Goal: Information Seeking & Learning: Learn about a topic

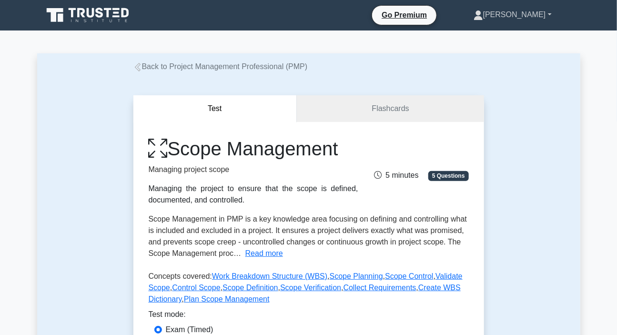
click at [523, 16] on link "[PERSON_NAME]" at bounding box center [513, 14] width 124 height 19
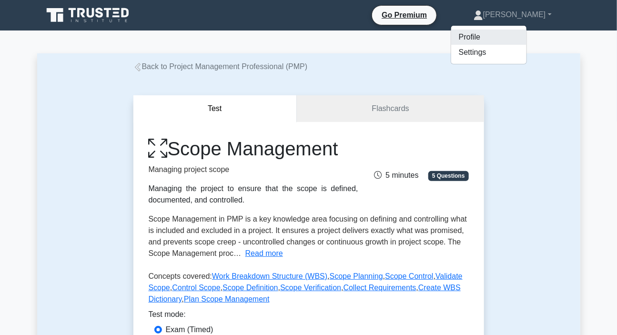
click at [496, 37] on link "Profile" at bounding box center [488, 37] width 75 height 15
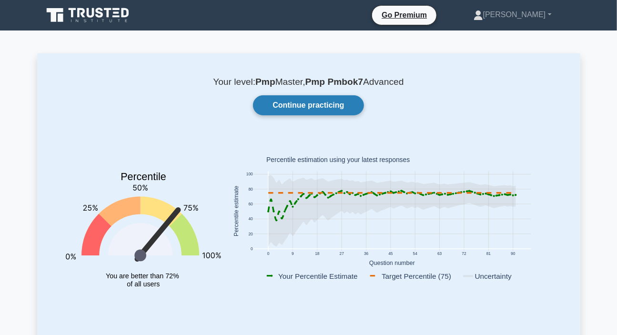
click at [308, 101] on link "Continue practicing" at bounding box center [308, 105] width 111 height 20
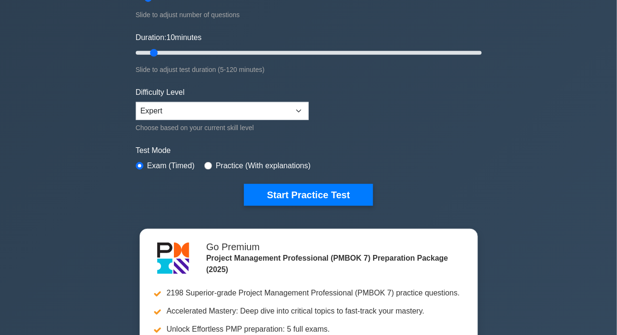
scroll to position [173, 0]
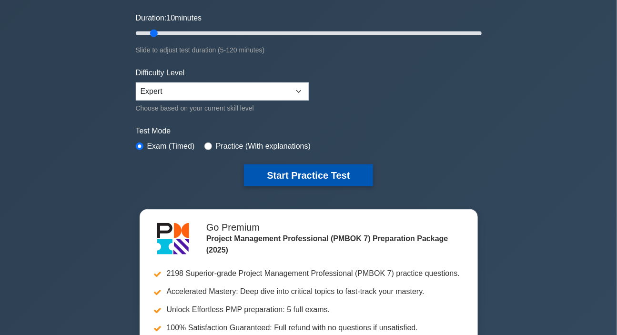
click at [297, 173] on button "Start Practice Test" at bounding box center [308, 175] width 129 height 22
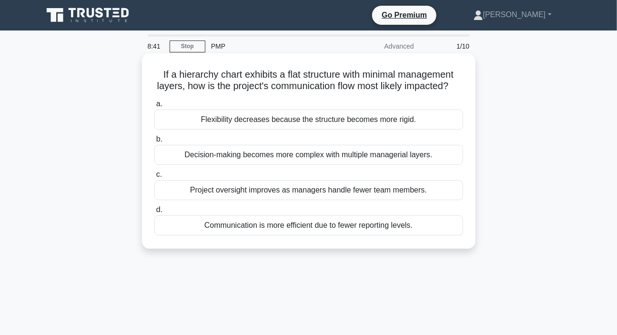
click at [264, 130] on div "Flexibility decreases because the structure becomes more rigid." at bounding box center [308, 120] width 309 height 20
click at [154, 107] on input "a. Flexibility decreases because the structure becomes more rigid." at bounding box center [154, 104] width 0 height 6
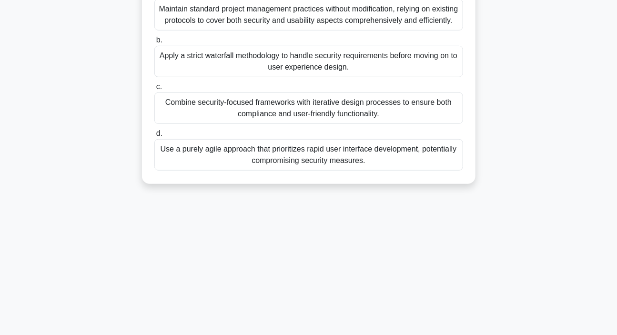
scroll to position [173, 0]
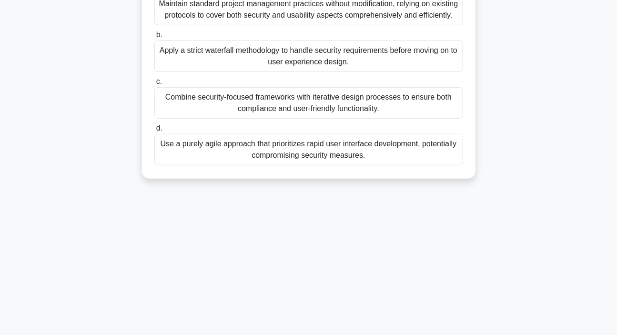
click at [302, 119] on div "Combine security-focused frameworks with iterative design processes to ensure b…" at bounding box center [308, 102] width 309 height 31
click at [154, 85] on input "c. Combine security-focused frameworks with iterative design processes to ensur…" at bounding box center [154, 82] width 0 height 6
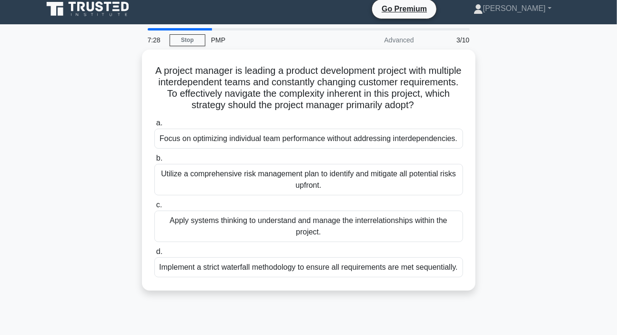
scroll to position [0, 0]
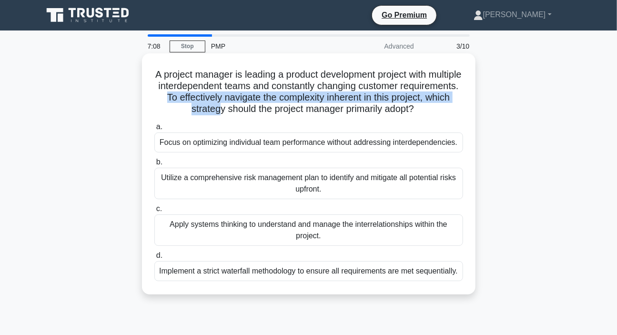
drag, startPoint x: 224, startPoint y: 95, endPoint x: 249, endPoint y: 113, distance: 31.1
click at [249, 113] on h5 "A project manager is leading a product development project with multiple interd…" at bounding box center [308, 92] width 311 height 47
click at [249, 114] on h5 "A project manager is leading a product development project with multiple interd…" at bounding box center [308, 92] width 311 height 47
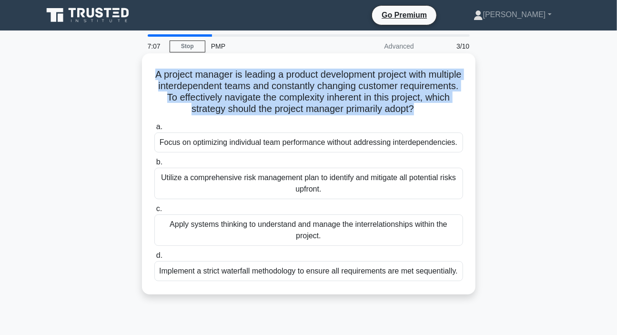
click at [249, 114] on h5 "A project manager is leading a product development project with multiple interd…" at bounding box center [308, 92] width 311 height 47
click at [242, 103] on h5 "A project manager is leading a product development project with multiple interd…" at bounding box center [308, 92] width 311 height 47
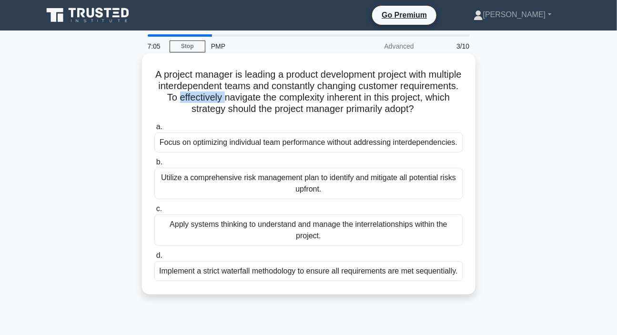
click at [242, 103] on h5 "A project manager is leading a product development project with multiple interd…" at bounding box center [308, 92] width 311 height 47
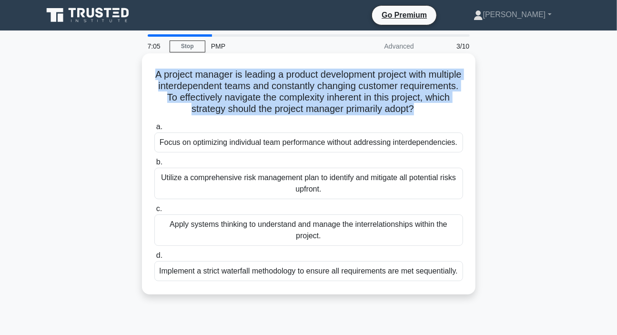
click at [242, 103] on h5 "A project manager is leading a product development project with multiple interd…" at bounding box center [308, 92] width 311 height 47
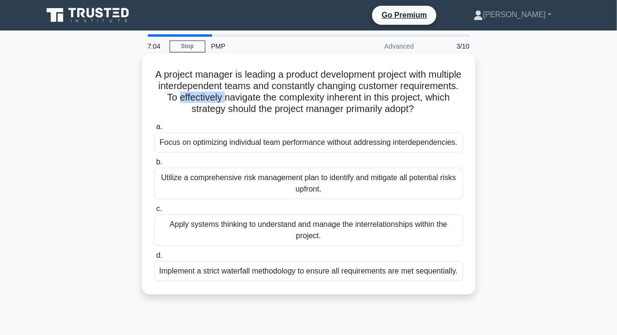
click at [242, 103] on h5 "A project manager is leading a product development project with multiple interd…" at bounding box center [308, 92] width 311 height 47
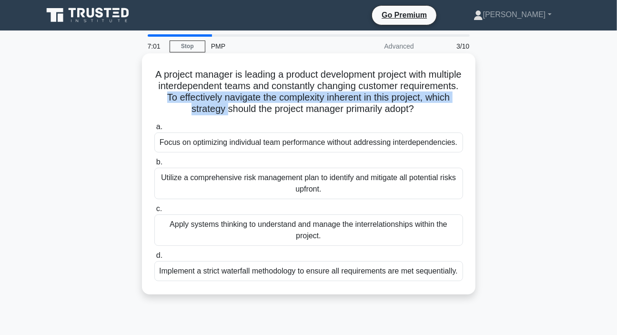
drag, startPoint x: 223, startPoint y: 99, endPoint x: 256, endPoint y: 110, distance: 34.2
click at [256, 110] on h5 "A project manager is leading a product development project with multiple interd…" at bounding box center [308, 92] width 311 height 47
click at [252, 111] on h5 "A project manager is leading a product development project with multiple interd…" at bounding box center [308, 92] width 311 height 47
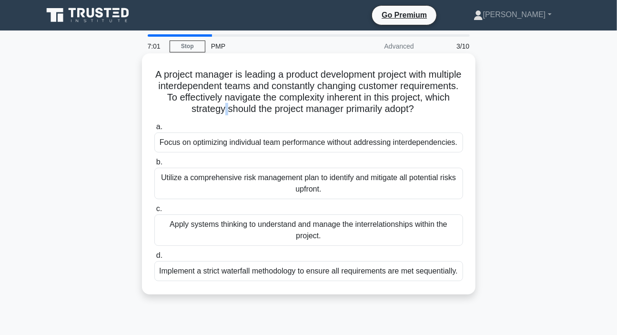
click at [252, 111] on h5 "A project manager is leading a product development project with multiple interd…" at bounding box center [308, 92] width 311 height 47
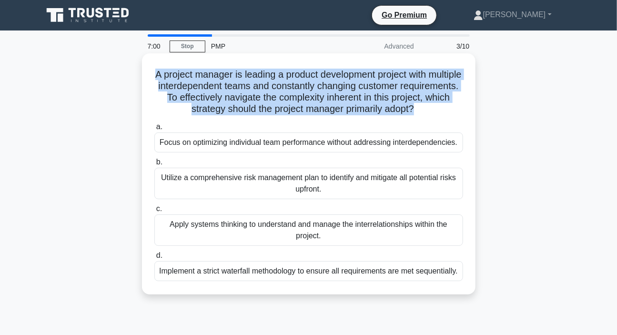
click at [252, 111] on h5 "A project manager is leading a product development project with multiple interd…" at bounding box center [308, 92] width 311 height 47
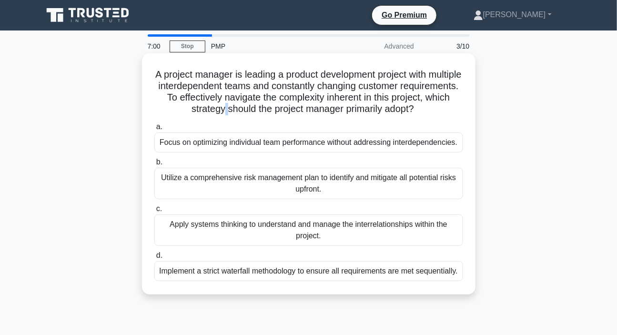
click at [252, 111] on h5 "A project manager is leading a product development project with multiple interd…" at bounding box center [308, 92] width 311 height 47
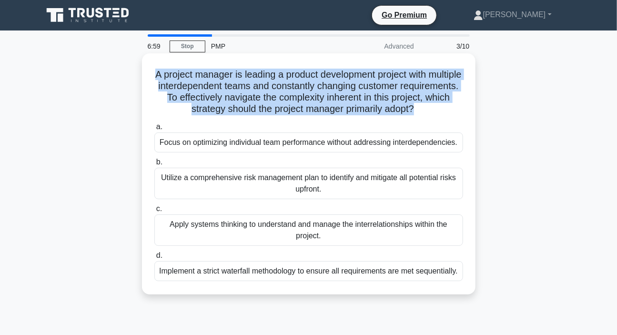
click at [252, 111] on h5 "A project manager is leading a product development project with multiple interd…" at bounding box center [308, 92] width 311 height 47
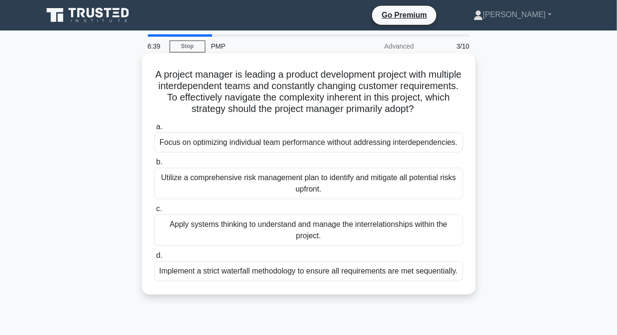
click at [272, 227] on div "Apply systems thinking to understand and manage the interrelationships within t…" at bounding box center [308, 229] width 309 height 31
click at [154, 212] on input "c. Apply systems thinking to understand and manage the interrelationships withi…" at bounding box center [154, 209] width 0 height 6
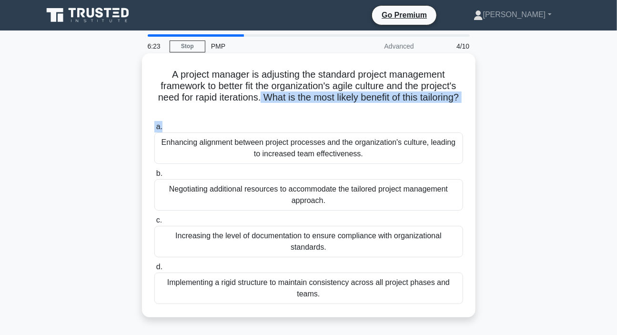
drag, startPoint x: 281, startPoint y: 95, endPoint x: 330, endPoint y: 118, distance: 54.1
click at [330, 118] on div "A project manager is adjusting the standard project management framework to bet…" at bounding box center [309, 185] width 326 height 256
click at [322, 110] on h5 "A project manager is adjusting the standard project management framework to bet…" at bounding box center [308, 92] width 311 height 47
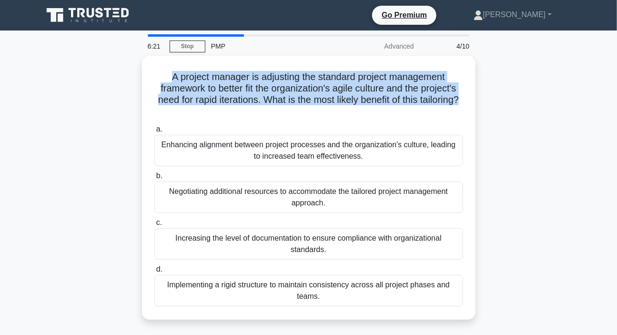
drag, startPoint x: 319, startPoint y: 111, endPoint x: 185, endPoint y: 81, distance: 137.3
click at [134, 65] on div "A project manager is adjusting the standard project management framework to bet…" at bounding box center [308, 193] width 543 height 275
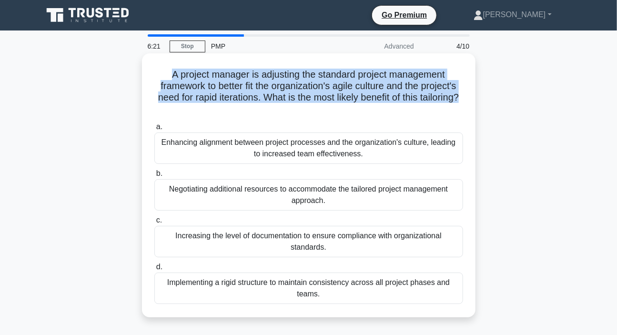
click at [251, 95] on h5 "A project manager is adjusting the standard project management framework to bet…" at bounding box center [308, 92] width 311 height 47
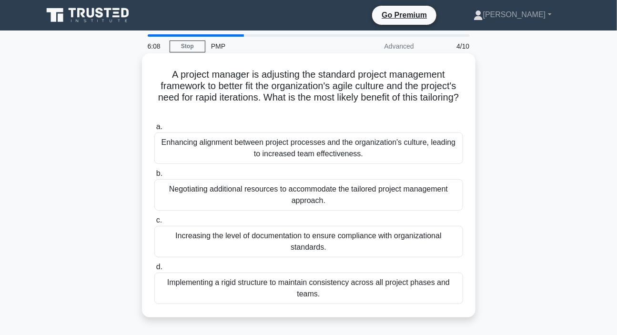
click at [356, 82] on h5 "A project manager is adjusting the standard project management framework to bet…" at bounding box center [308, 92] width 311 height 47
click at [355, 82] on h5 "A project manager is adjusting the standard project management framework to bet…" at bounding box center [308, 92] width 311 height 47
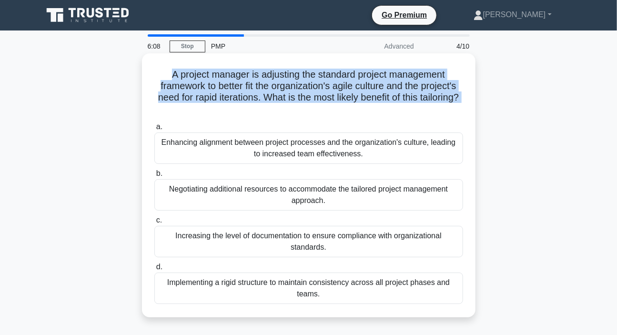
click at [355, 82] on h5 "A project manager is adjusting the standard project management framework to bet…" at bounding box center [308, 92] width 311 height 47
click at [357, 88] on h5 "A project manager is adjusting the standard project management framework to bet…" at bounding box center [308, 92] width 311 height 47
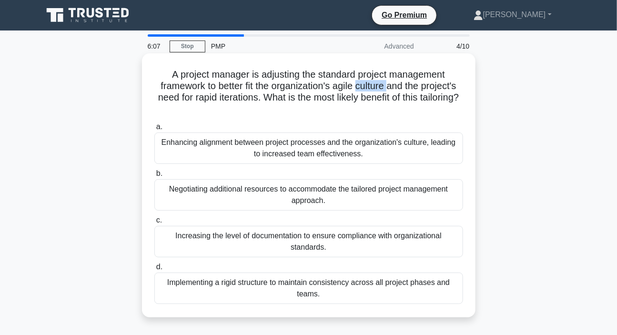
click at [357, 88] on h5 "A project manager is adjusting the standard project management framework to bet…" at bounding box center [308, 92] width 311 height 47
click at [249, 155] on div "Enhancing alignment between project processes and the organization's culture, l…" at bounding box center [308, 147] width 309 height 31
click at [154, 130] on input "a. Enhancing alignment between project processes and the organization's culture…" at bounding box center [154, 127] width 0 height 6
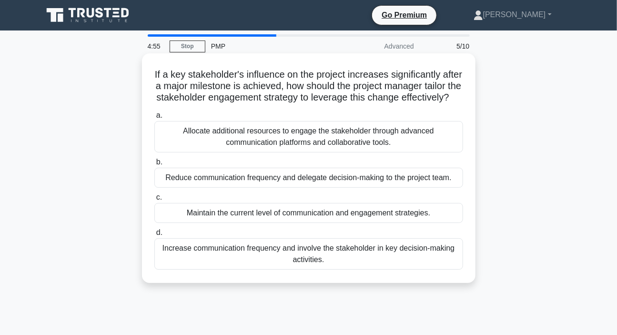
click at [297, 270] on div "Increase communication frequency and involve the stakeholder in key decision-ma…" at bounding box center [308, 253] width 309 height 31
click at [154, 236] on input "d. Increase communication frequency and involve the stakeholder in key decision…" at bounding box center [154, 233] width 0 height 6
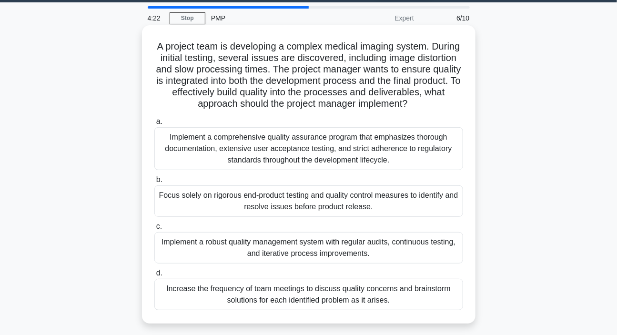
scroll to position [43, 0]
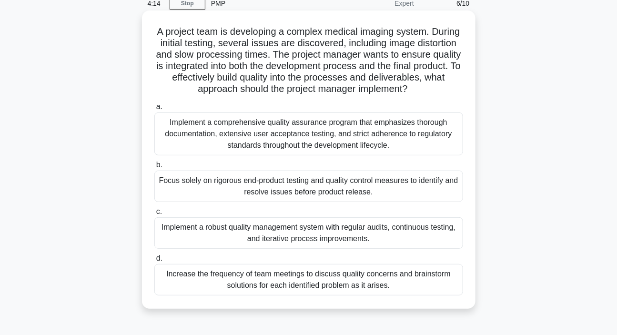
click at [278, 281] on div "Increase the frequency of team meetings to discuss quality concerns and brainst…" at bounding box center [308, 279] width 309 height 31
click at [154, 262] on input "d. Increase the frequency of team meetings to discuss quality concerns and brai…" at bounding box center [154, 258] width 0 height 6
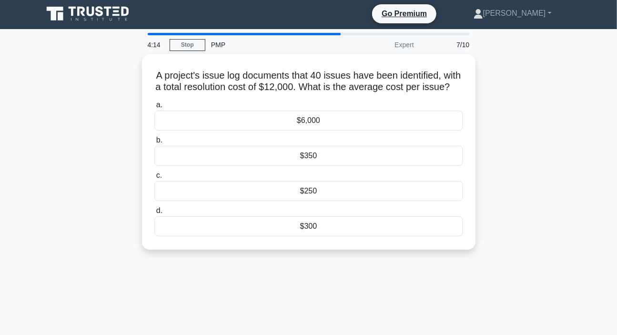
scroll to position [0, 0]
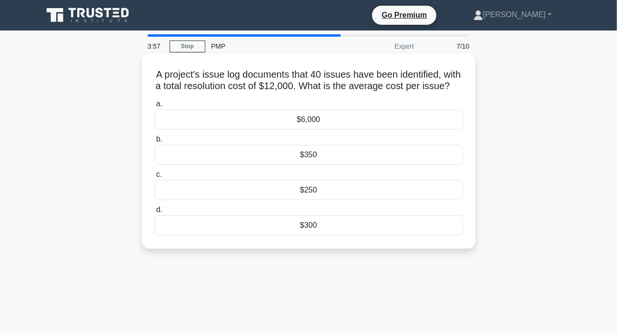
click at [314, 235] on div "$300" at bounding box center [308, 225] width 309 height 20
click at [154, 213] on input "d. $300" at bounding box center [154, 210] width 0 height 6
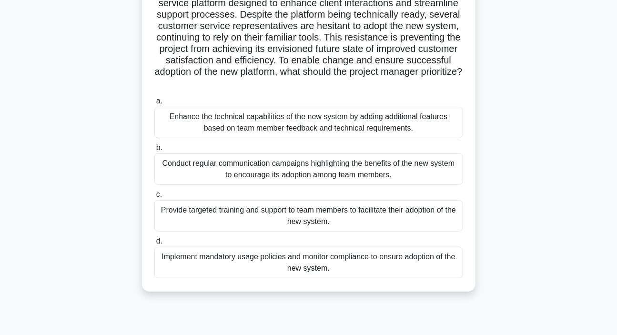
scroll to position [86, 0]
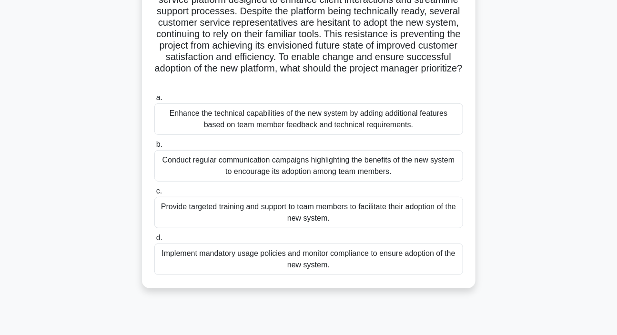
click at [256, 219] on div "Provide targeted training and support to team members to facilitate their adopt…" at bounding box center [308, 212] width 309 height 31
click at [154, 194] on input "c. Provide targeted training and support to team members to facilitate their ad…" at bounding box center [154, 191] width 0 height 6
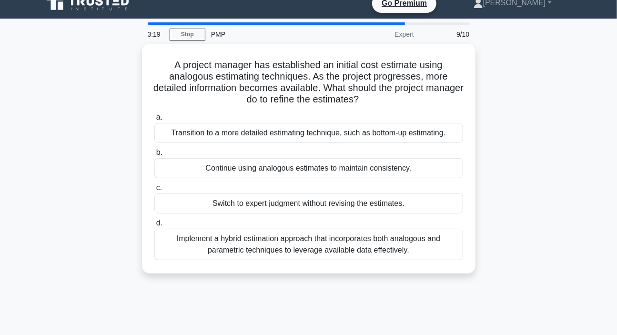
scroll to position [0, 0]
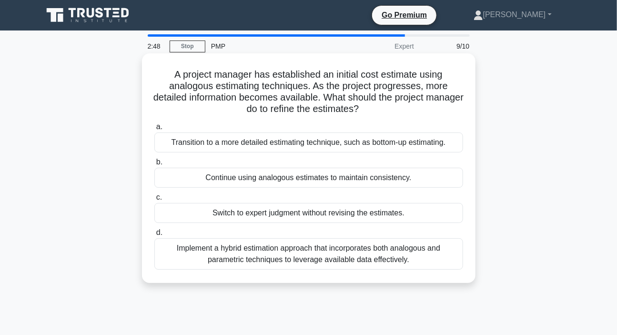
click at [260, 145] on div "Transition to a more detailed estimating technique, such as bottom-up estimatin…" at bounding box center [308, 142] width 309 height 20
click at [154, 130] on input "a. Transition to a more detailed estimating technique, such as bottom-up estima…" at bounding box center [154, 127] width 0 height 6
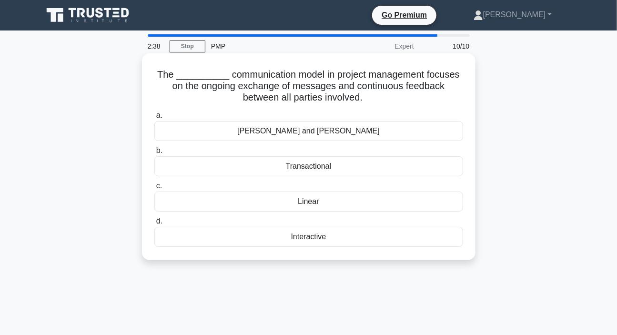
click at [291, 170] on div "Transactional" at bounding box center [308, 166] width 309 height 20
click at [154, 154] on input "b. Transactional" at bounding box center [154, 151] width 0 height 6
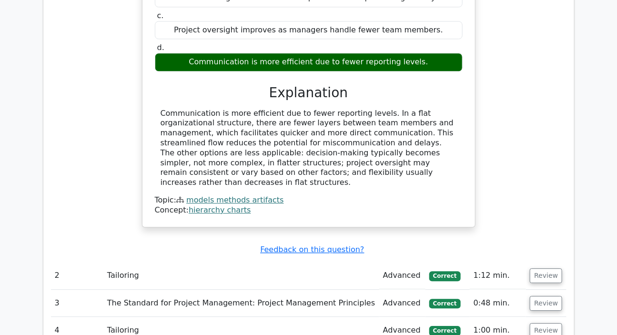
scroll to position [866, 0]
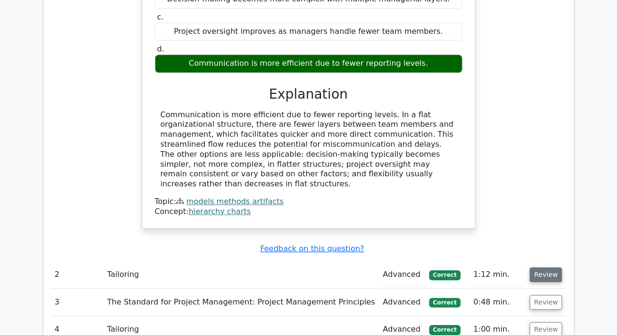
click at [547, 267] on button "Review" at bounding box center [546, 274] width 32 height 15
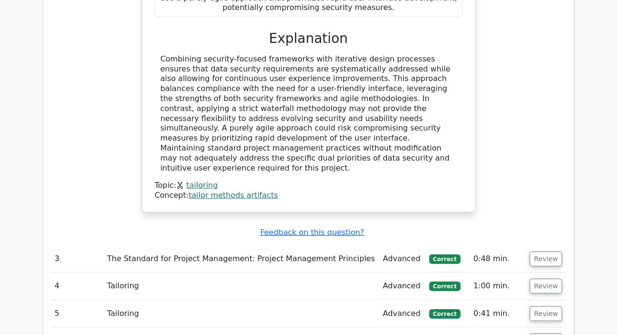
scroll to position [1429, 0]
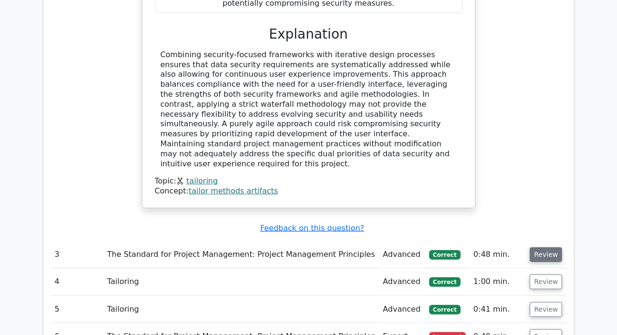
click at [543, 247] on button "Review" at bounding box center [546, 254] width 32 height 15
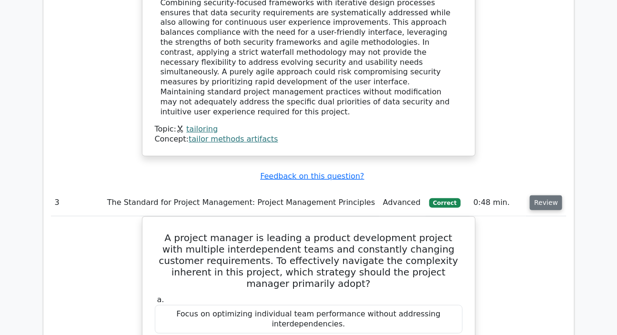
scroll to position [1559, 0]
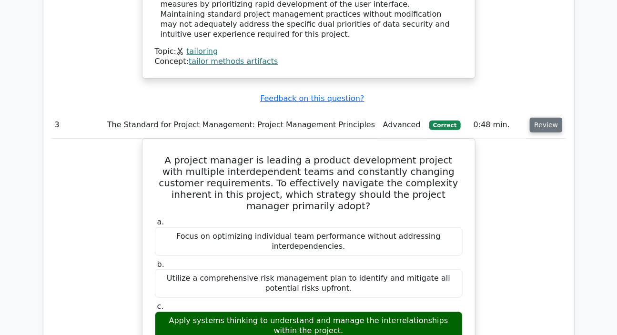
click at [538, 118] on button "Review" at bounding box center [546, 125] width 32 height 15
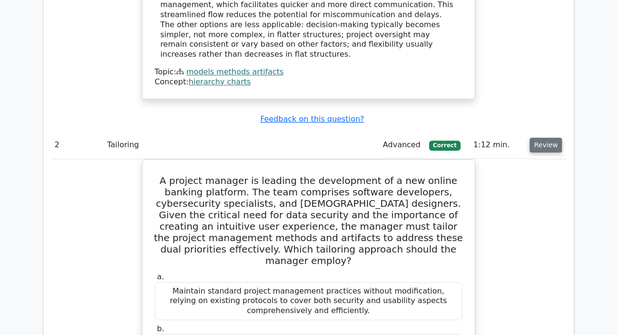
click at [544, 138] on button "Review" at bounding box center [546, 145] width 32 height 15
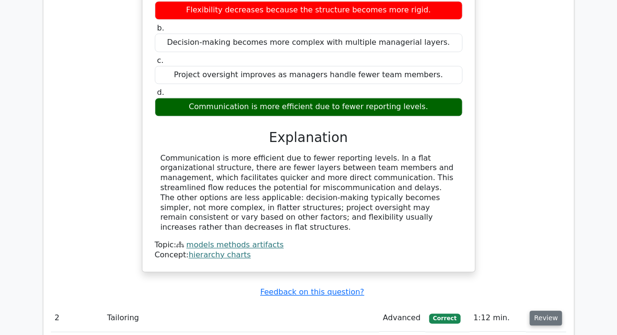
scroll to position [649, 0]
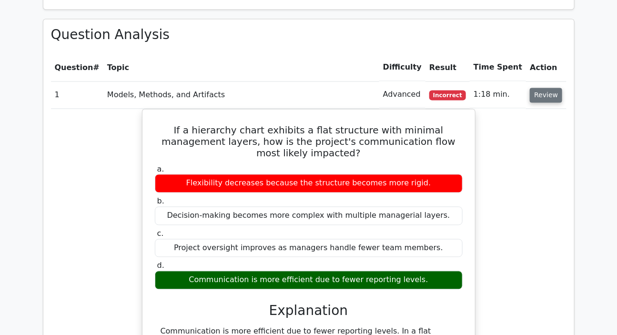
click at [538, 88] on button "Review" at bounding box center [546, 95] width 32 height 15
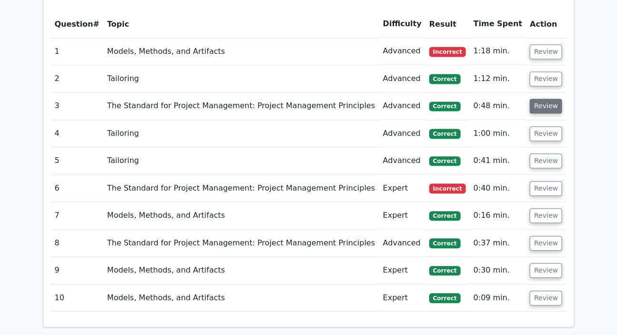
scroll to position [693, 0]
click at [540, 99] on button "Review" at bounding box center [546, 106] width 32 height 15
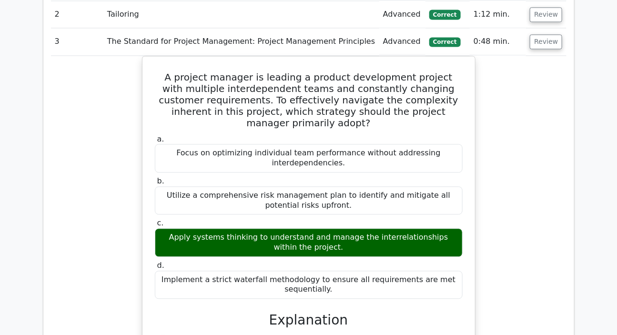
scroll to position [649, 0]
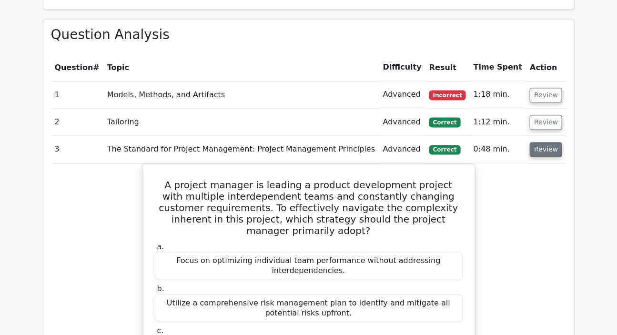
click at [534, 142] on button "Review" at bounding box center [546, 149] width 32 height 15
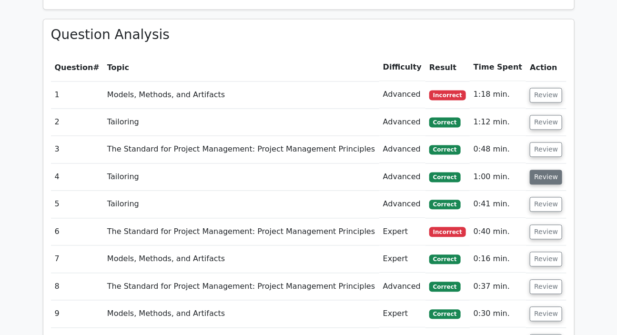
click at [542, 170] on button "Review" at bounding box center [546, 177] width 32 height 15
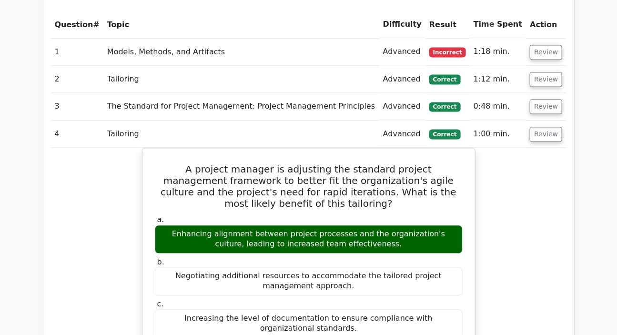
scroll to position [736, 0]
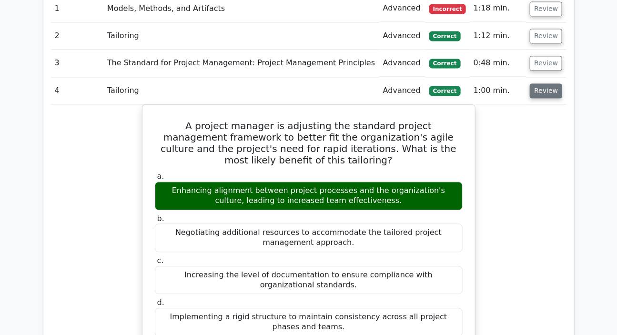
click at [543, 83] on button "Review" at bounding box center [546, 90] width 32 height 15
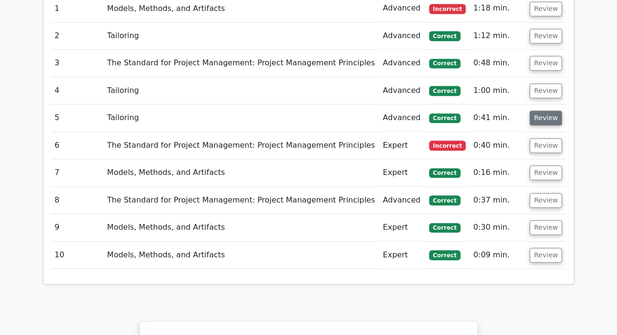
click at [536, 111] on button "Review" at bounding box center [546, 118] width 32 height 15
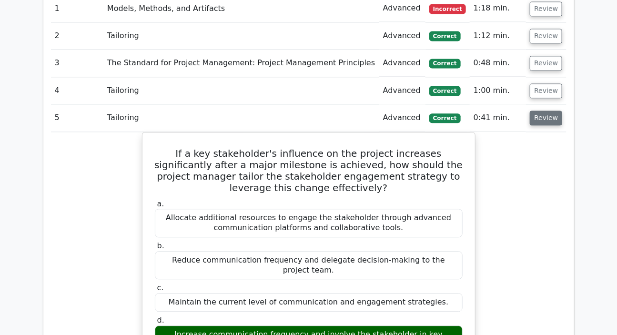
click at [536, 111] on button "Review" at bounding box center [546, 118] width 32 height 15
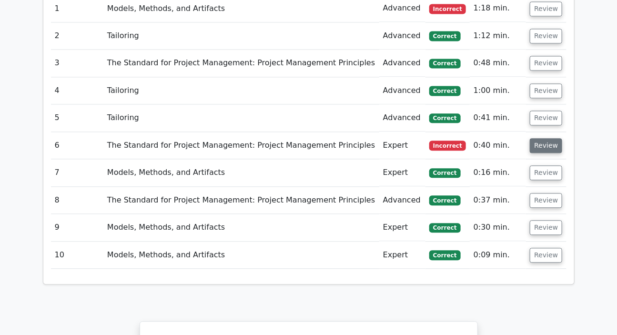
click at [545, 138] on button "Review" at bounding box center [546, 145] width 32 height 15
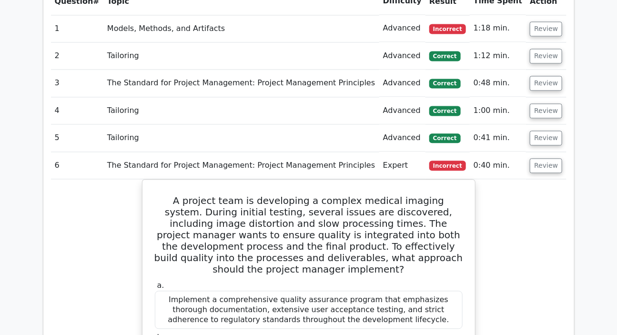
scroll to position [693, 0]
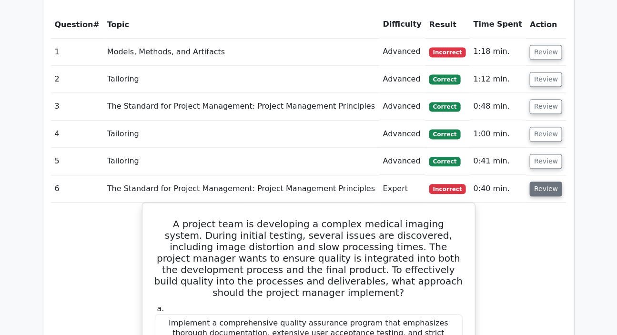
click at [538, 181] on button "Review" at bounding box center [546, 188] width 32 height 15
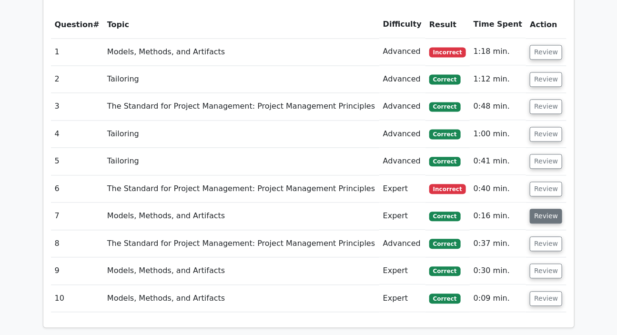
click at [544, 209] on button "Review" at bounding box center [546, 216] width 32 height 15
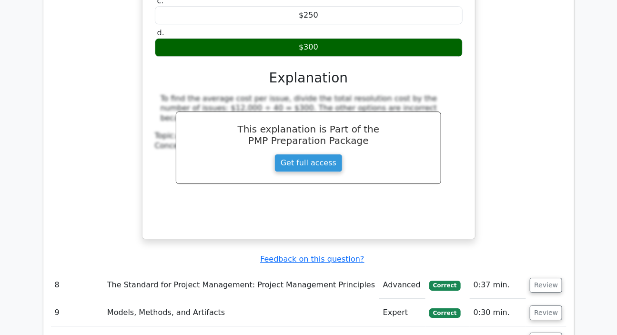
scroll to position [1082, 0]
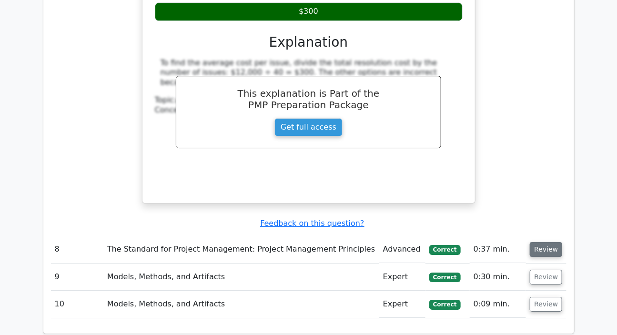
click at [550, 242] on button "Review" at bounding box center [546, 249] width 32 height 15
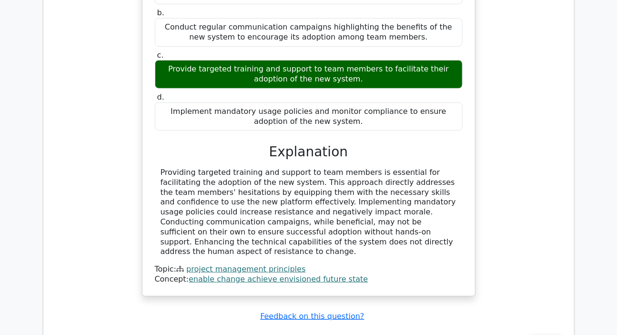
scroll to position [1602, 0]
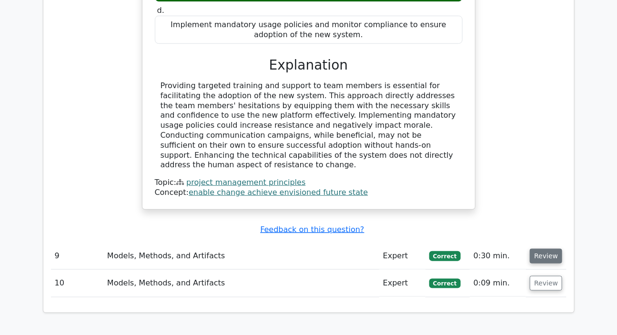
click at [551, 249] on button "Review" at bounding box center [546, 256] width 32 height 15
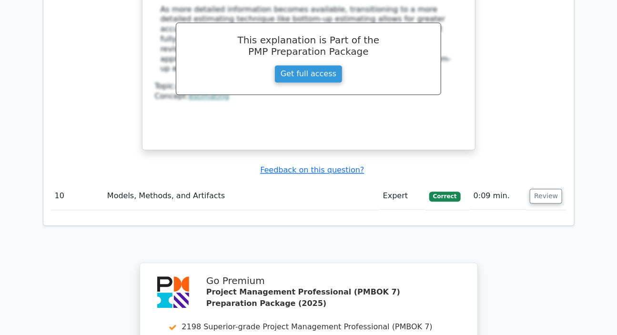
scroll to position [2122, 0]
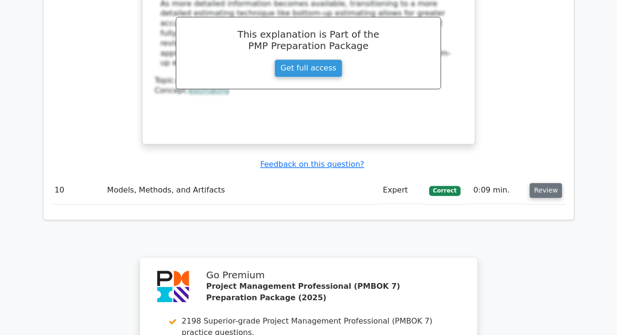
click at [538, 183] on button "Review" at bounding box center [546, 190] width 32 height 15
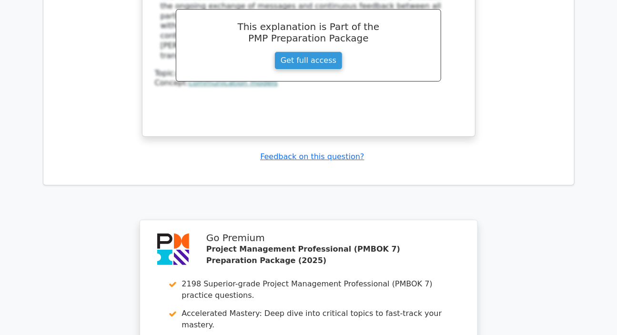
scroll to position [2728, 0]
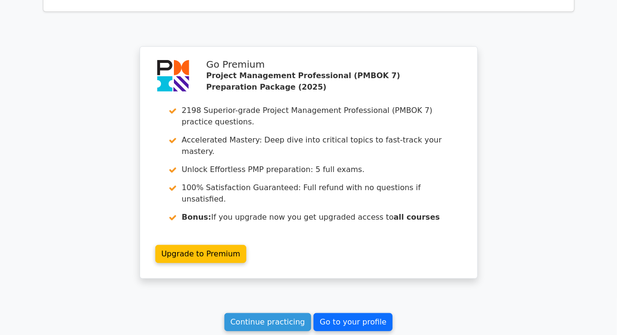
click at [339, 313] on link "Go to your profile" at bounding box center [352, 322] width 79 height 18
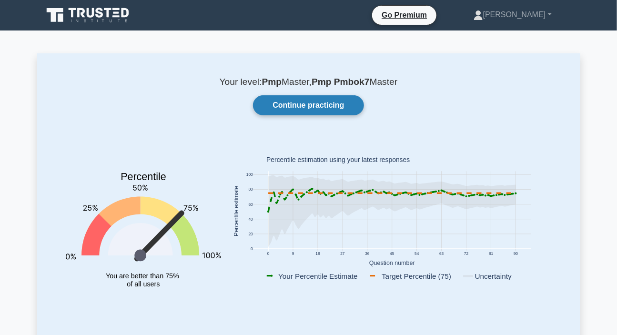
click at [320, 100] on link "Continue practicing" at bounding box center [308, 105] width 111 height 20
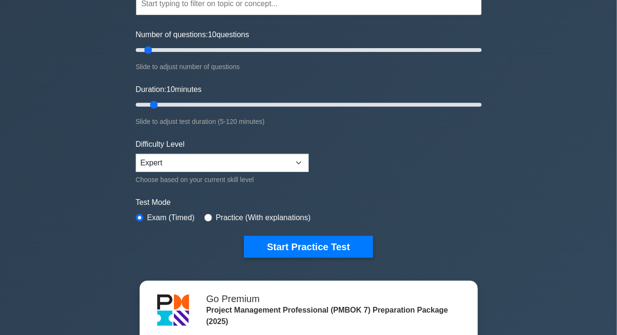
scroll to position [86, 0]
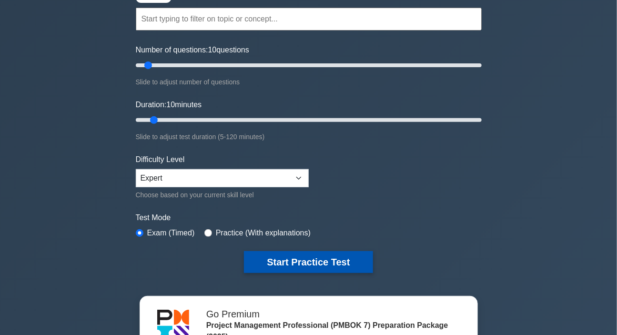
click at [313, 260] on button "Start Practice Test" at bounding box center [308, 262] width 129 height 22
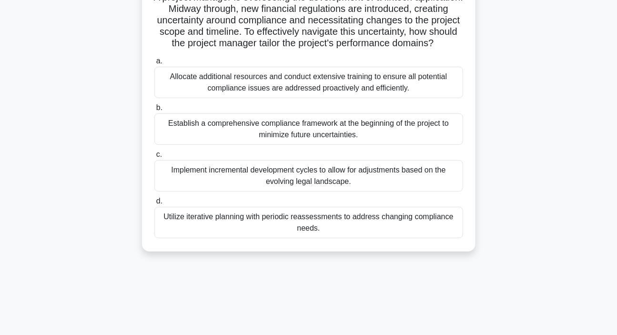
scroll to position [86, 0]
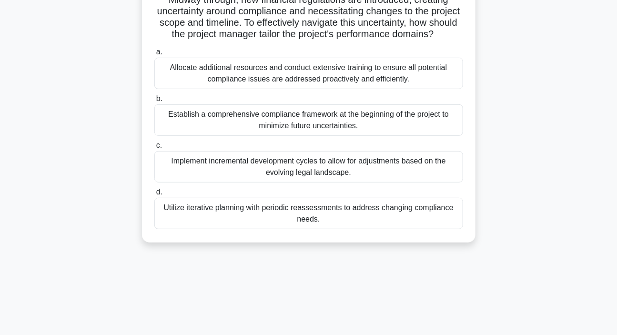
click at [337, 229] on div "Utilize iterative planning with periodic reassessments to address changing comp…" at bounding box center [308, 213] width 309 height 31
click at [154, 195] on input "d. Utilize iterative planning with periodic reassessments to address changing c…" at bounding box center [154, 192] width 0 height 6
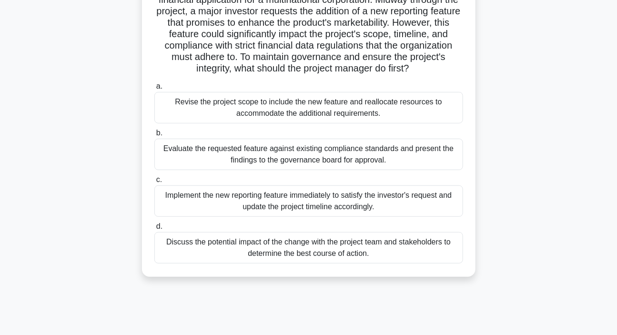
click at [302, 154] on div "Evaluate the requested feature against existing compliance standards and presen…" at bounding box center [308, 154] width 309 height 31
click at [154, 136] on input "b. Evaluate the requested feature against existing compliance standards and pre…" at bounding box center [154, 133] width 0 height 6
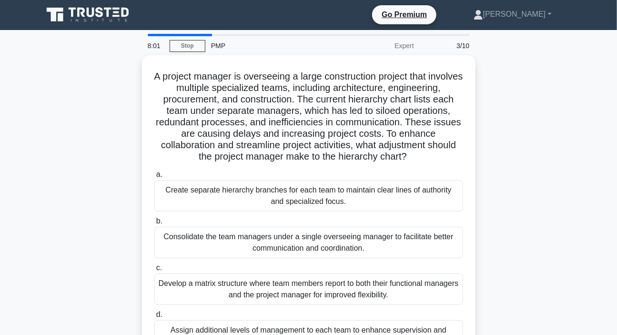
scroll to position [0, 0]
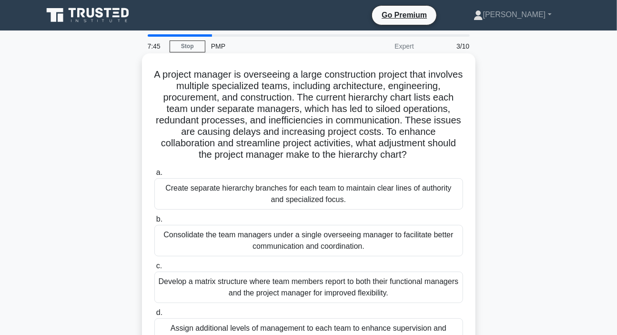
click at [391, 111] on h5 "A project manager is overseeing a large construction project that involves mult…" at bounding box center [308, 115] width 311 height 92
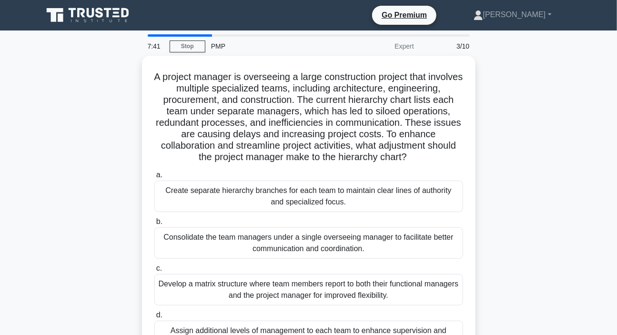
click at [524, 153] on div "A project manager is overseeing a large construction project that involves mult…" at bounding box center [308, 216] width 543 height 321
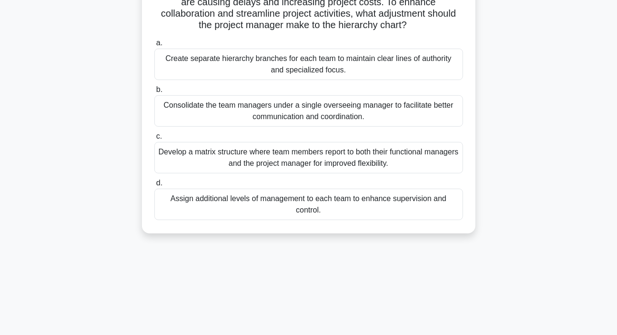
scroll to position [86, 0]
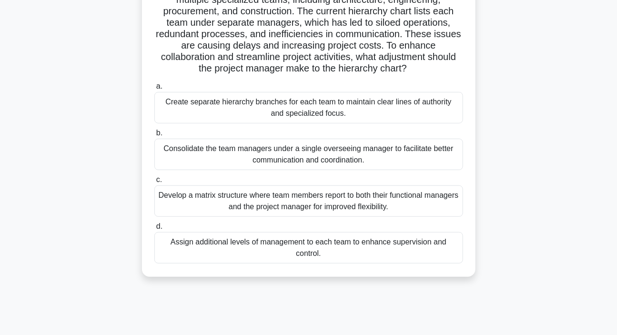
click at [274, 154] on div "Consolidate the team managers under a single overseeing manager to facilitate b…" at bounding box center [308, 154] width 309 height 31
click at [154, 136] on input "b. Consolidate the team managers under a single overseeing manager to facilitat…" at bounding box center [154, 133] width 0 height 6
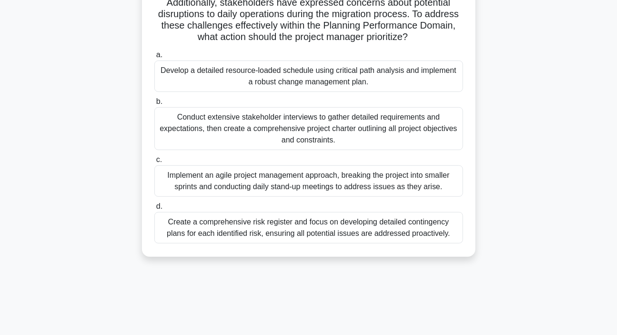
scroll to position [130, 0]
click at [288, 179] on div "Implement an agile project management approach, breaking the project into small…" at bounding box center [308, 180] width 309 height 31
click at [154, 162] on input "c. Implement an agile project management approach, breaking the project into sm…" at bounding box center [154, 159] width 0 height 6
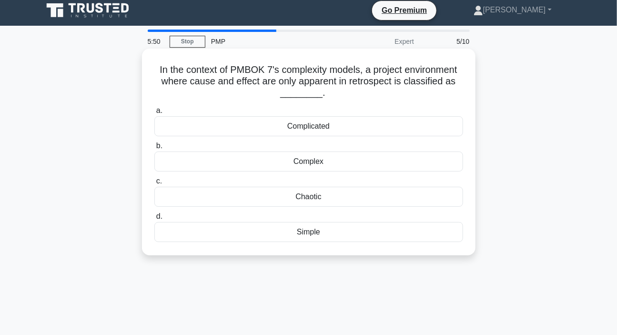
scroll to position [0, 0]
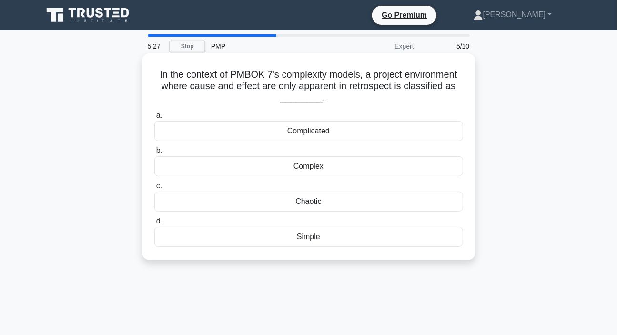
click at [311, 167] on div "Complex" at bounding box center [308, 166] width 309 height 20
click at [154, 154] on input "b. Complex" at bounding box center [154, 151] width 0 height 6
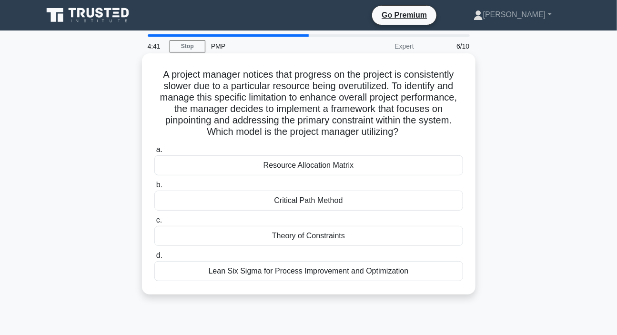
click at [282, 164] on div "Resource Allocation Matrix" at bounding box center [308, 165] width 309 height 20
click at [154, 153] on input "a. Resource Allocation Matrix" at bounding box center [154, 150] width 0 height 6
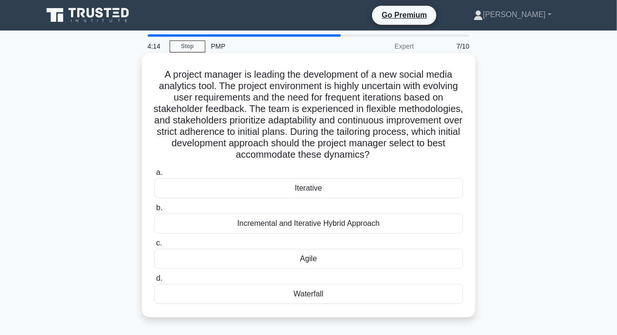
click at [319, 228] on div "Incremental and Iterative Hybrid Approach" at bounding box center [308, 223] width 309 height 20
click at [154, 211] on input "b. Incremental and Iterative Hybrid Approach" at bounding box center [154, 208] width 0 height 6
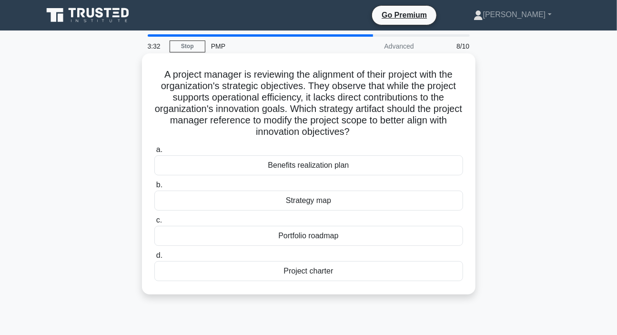
click at [295, 202] on div "Strategy map" at bounding box center [308, 201] width 309 height 20
click at [154, 188] on input "b. Strategy map" at bounding box center [154, 185] width 0 height 6
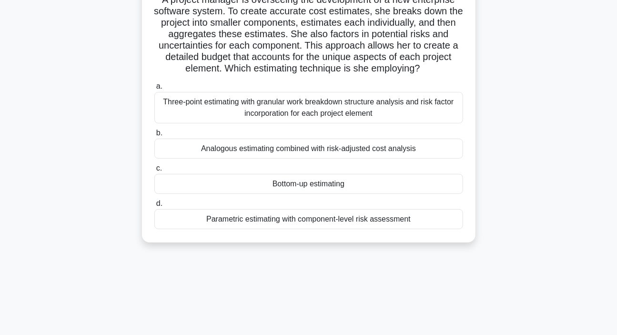
scroll to position [86, 0]
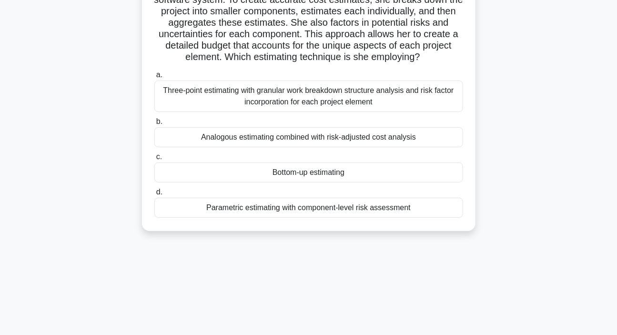
click at [303, 176] on div "Bottom-up estimating" at bounding box center [308, 172] width 309 height 20
click at [154, 160] on input "c. Bottom-up estimating" at bounding box center [154, 157] width 0 height 6
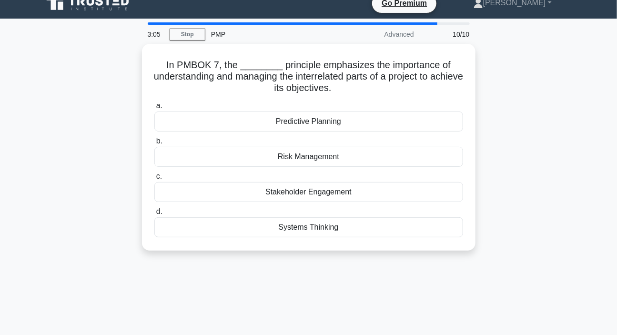
scroll to position [0, 0]
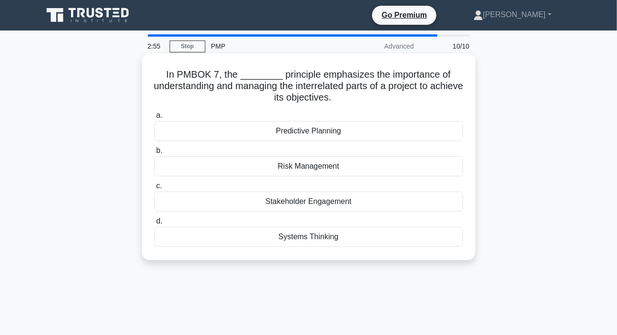
click at [288, 237] on div "Systems Thinking" at bounding box center [308, 237] width 309 height 20
click at [154, 224] on input "d. Systems Thinking" at bounding box center [154, 221] width 0 height 6
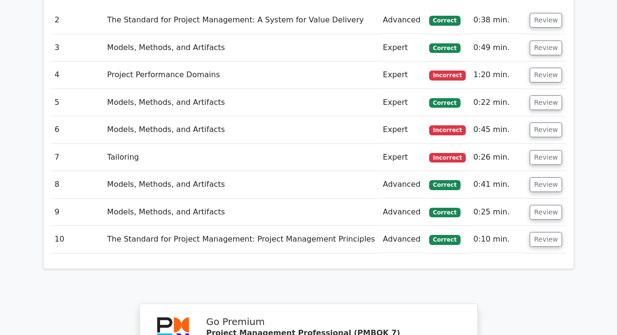
scroll to position [1126, 0]
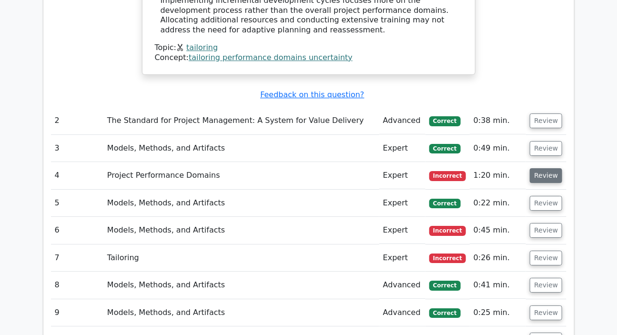
click at [548, 168] on button "Review" at bounding box center [546, 175] width 32 height 15
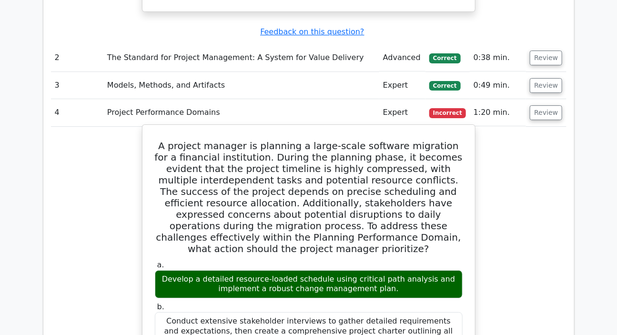
scroll to position [1256, 0]
